Goal: Check status: Check status

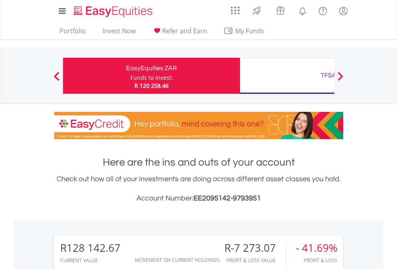
scroll to position [77, 126]
click at [131, 76] on div "Funds to invest:" at bounding box center [152, 78] width 43 height 8
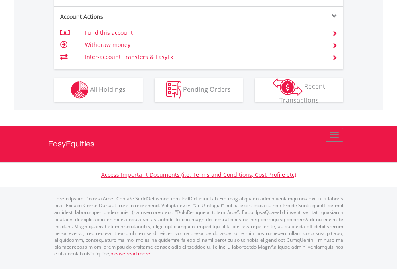
scroll to position [786, 0]
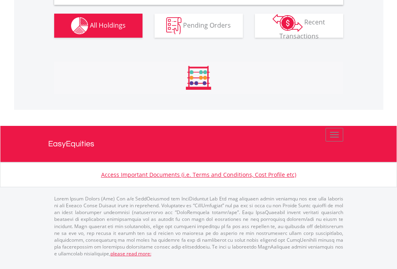
scroll to position [776, 0]
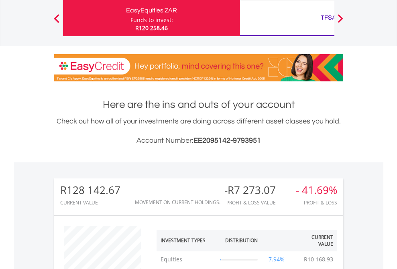
scroll to position [77, 126]
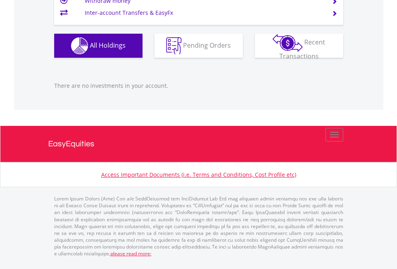
scroll to position [77, 126]
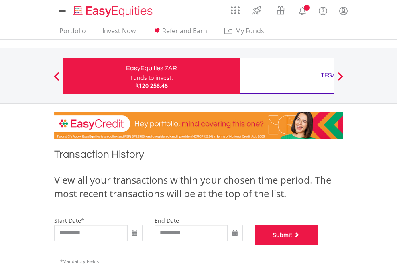
click at [318, 245] on button "Submit" at bounding box center [286, 235] width 63 height 20
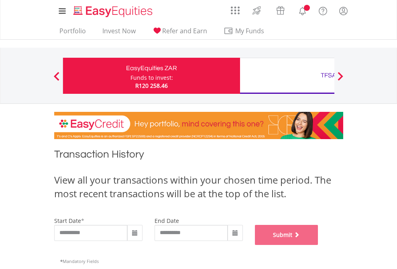
scroll to position [326, 0]
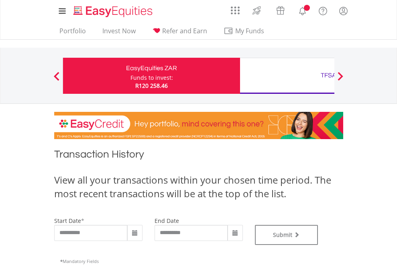
click at [287, 76] on div "TFSA" at bounding box center [328, 75] width 167 height 11
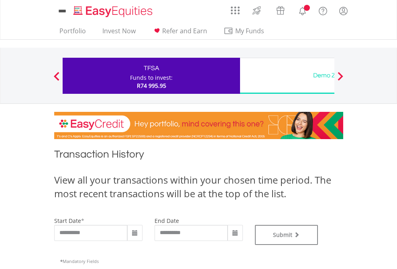
type input "**********"
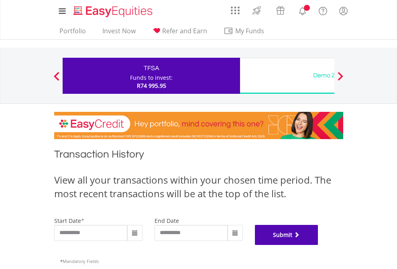
click at [318, 245] on button "Submit" at bounding box center [286, 235] width 63 height 20
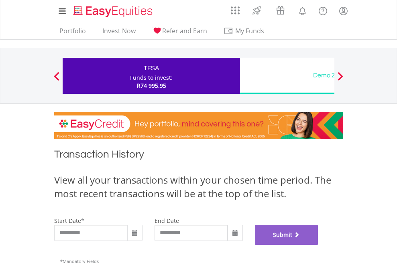
scroll to position [326, 0]
